Goal: Task Accomplishment & Management: Manage account settings

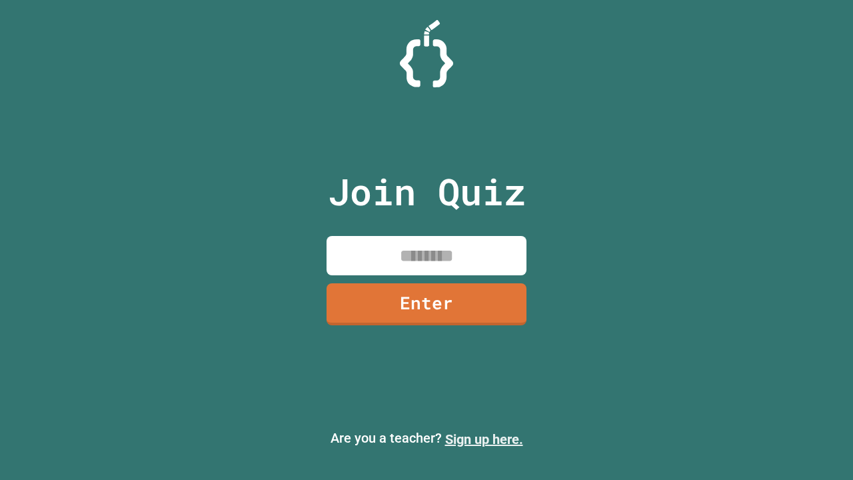
click at [484, 439] on link "Sign up here." at bounding box center [484, 439] width 78 height 16
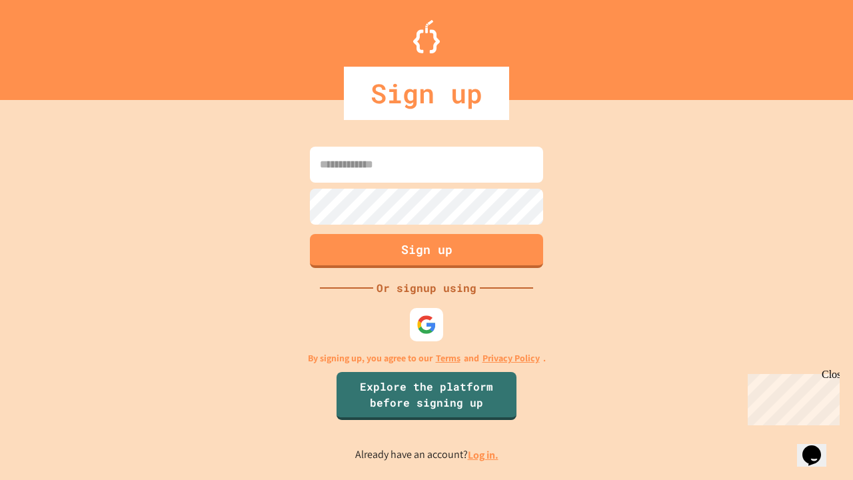
click at [484, 455] on link "Log in." at bounding box center [483, 455] width 31 height 14
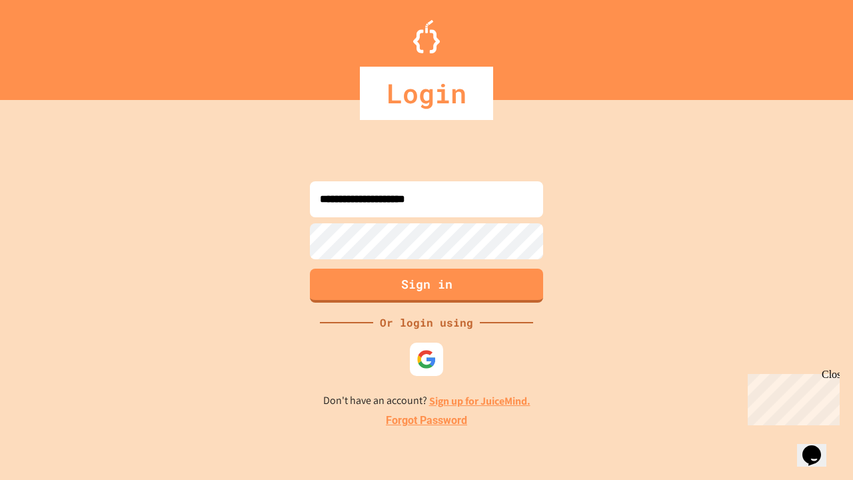
type input "**********"
